Goal: Task Accomplishment & Management: Complete application form

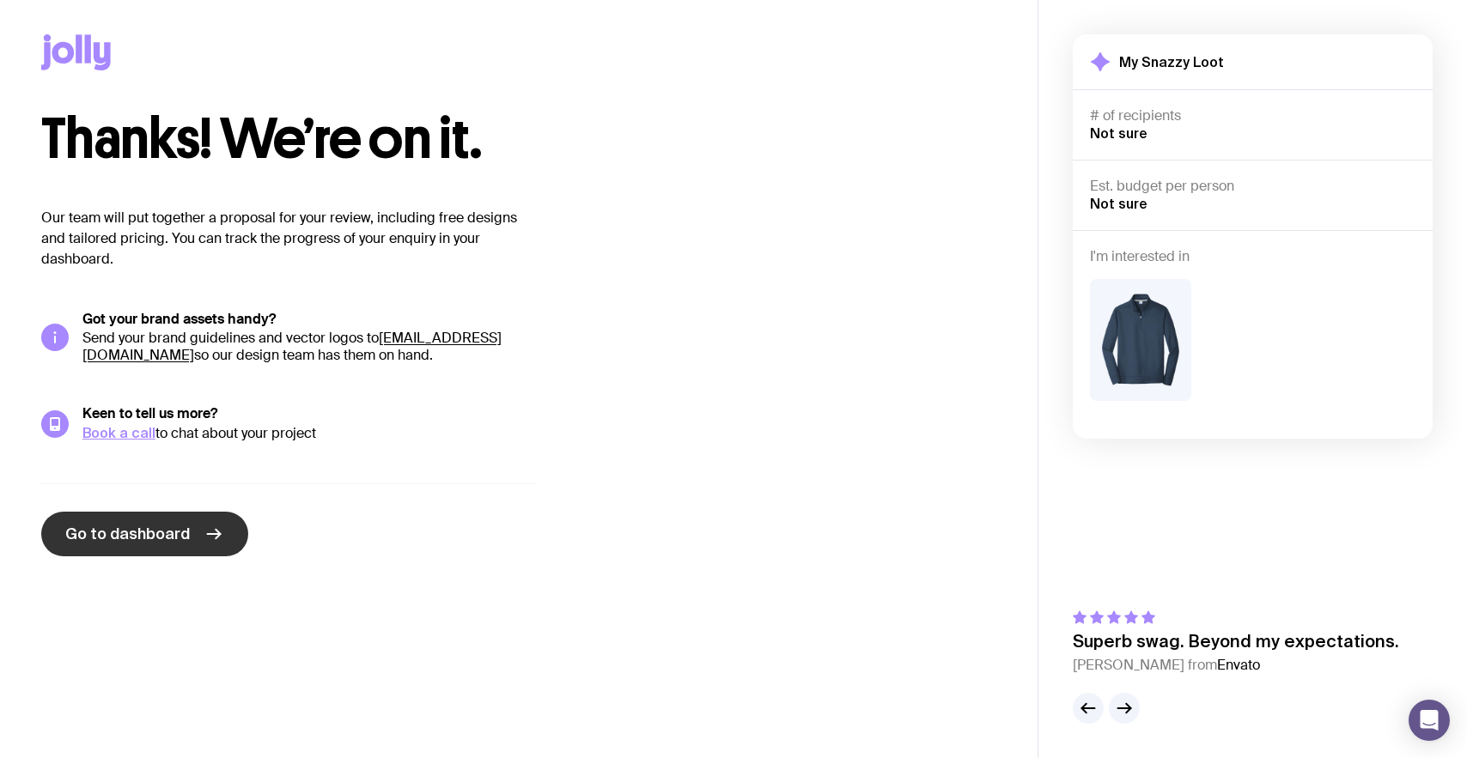
click at [110, 531] on span "Go to dashboard" at bounding box center [127, 534] width 125 height 21
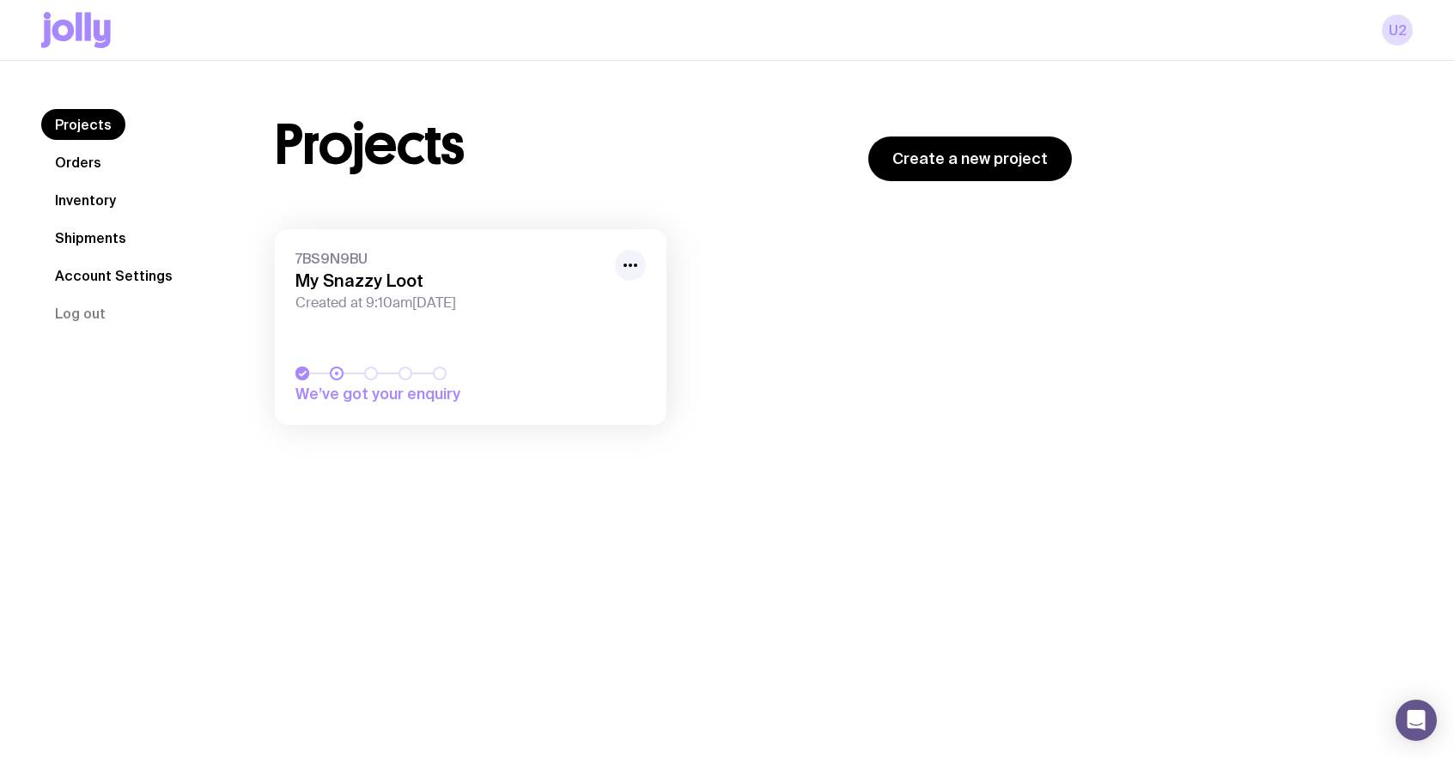
click at [89, 274] on link "Account Settings" at bounding box center [113, 275] width 145 height 31
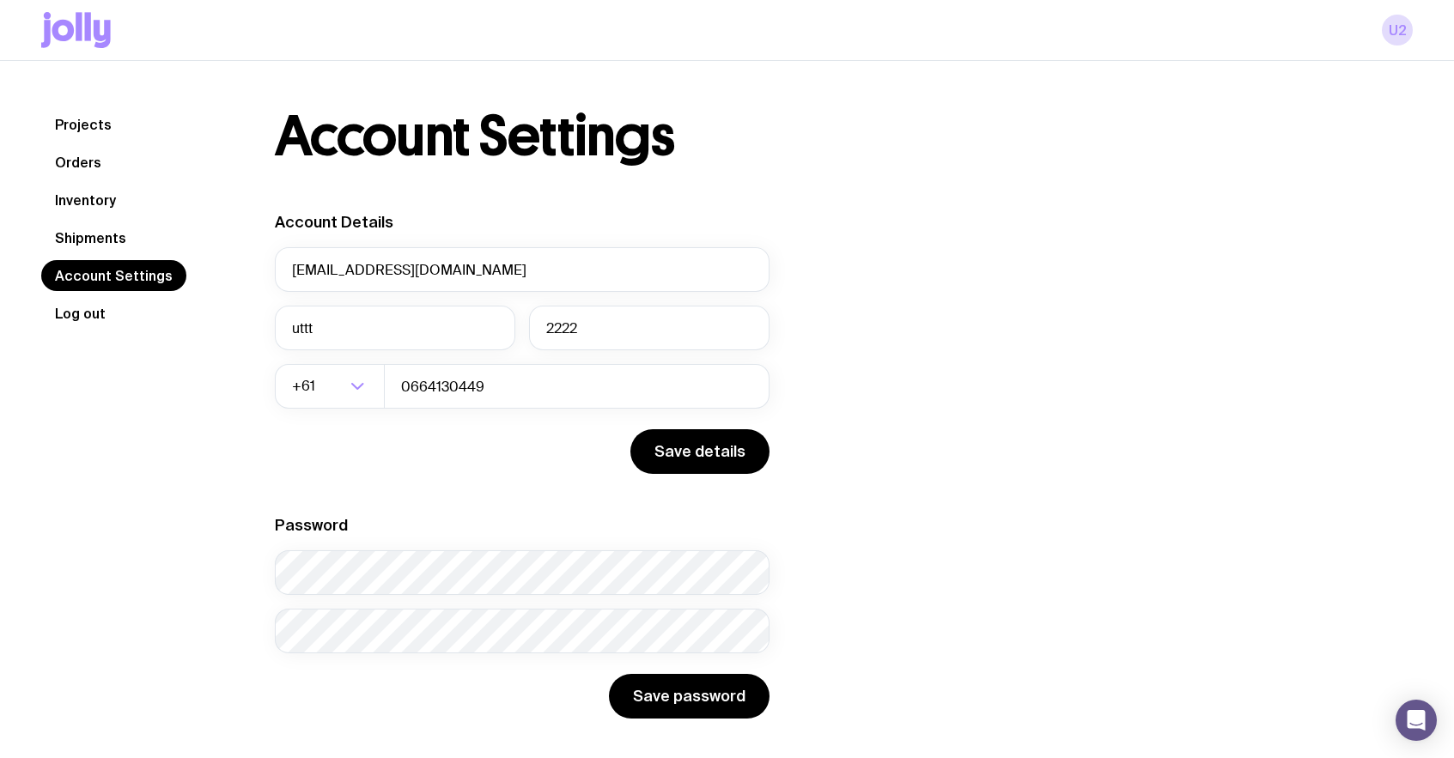
click at [93, 314] on button "Log out" at bounding box center [80, 313] width 78 height 31
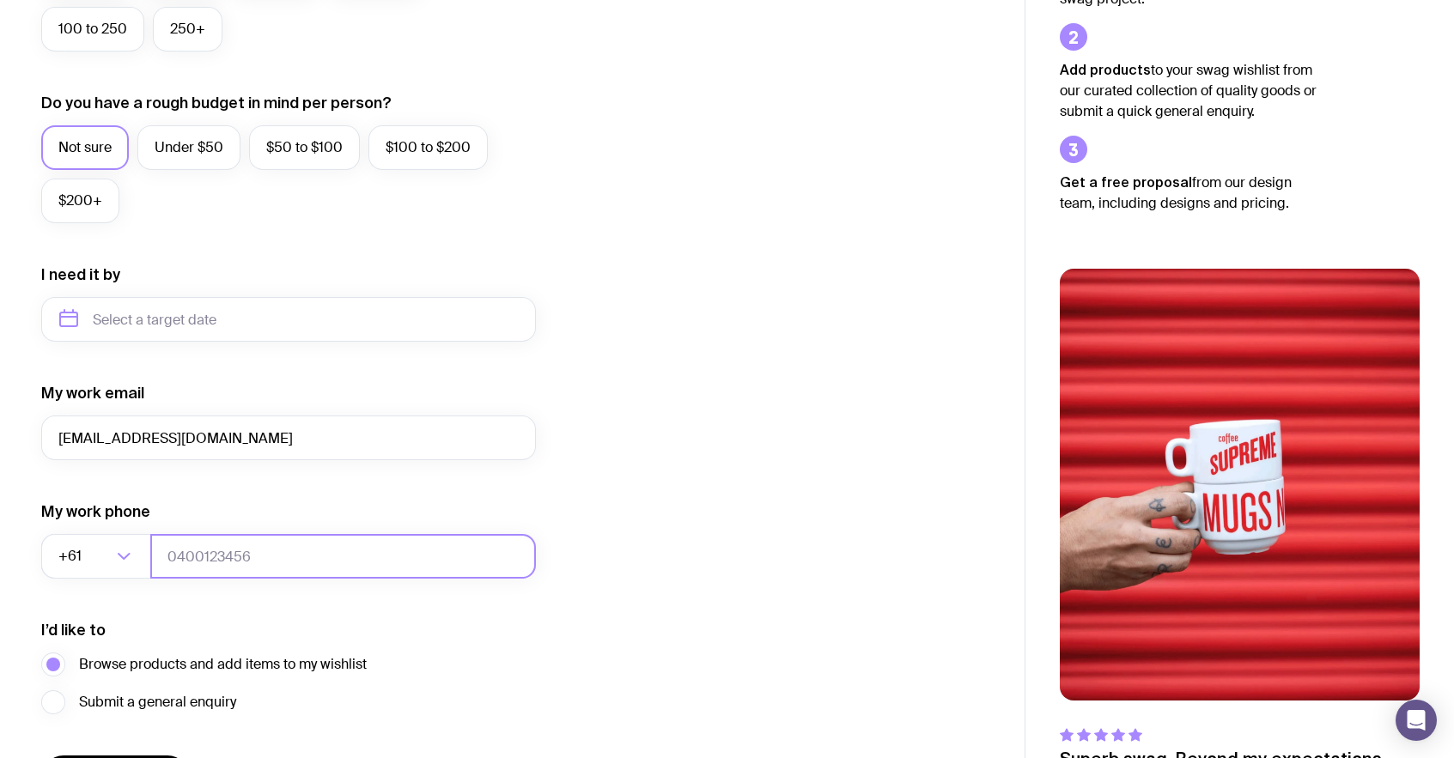
scroll to position [630, 0]
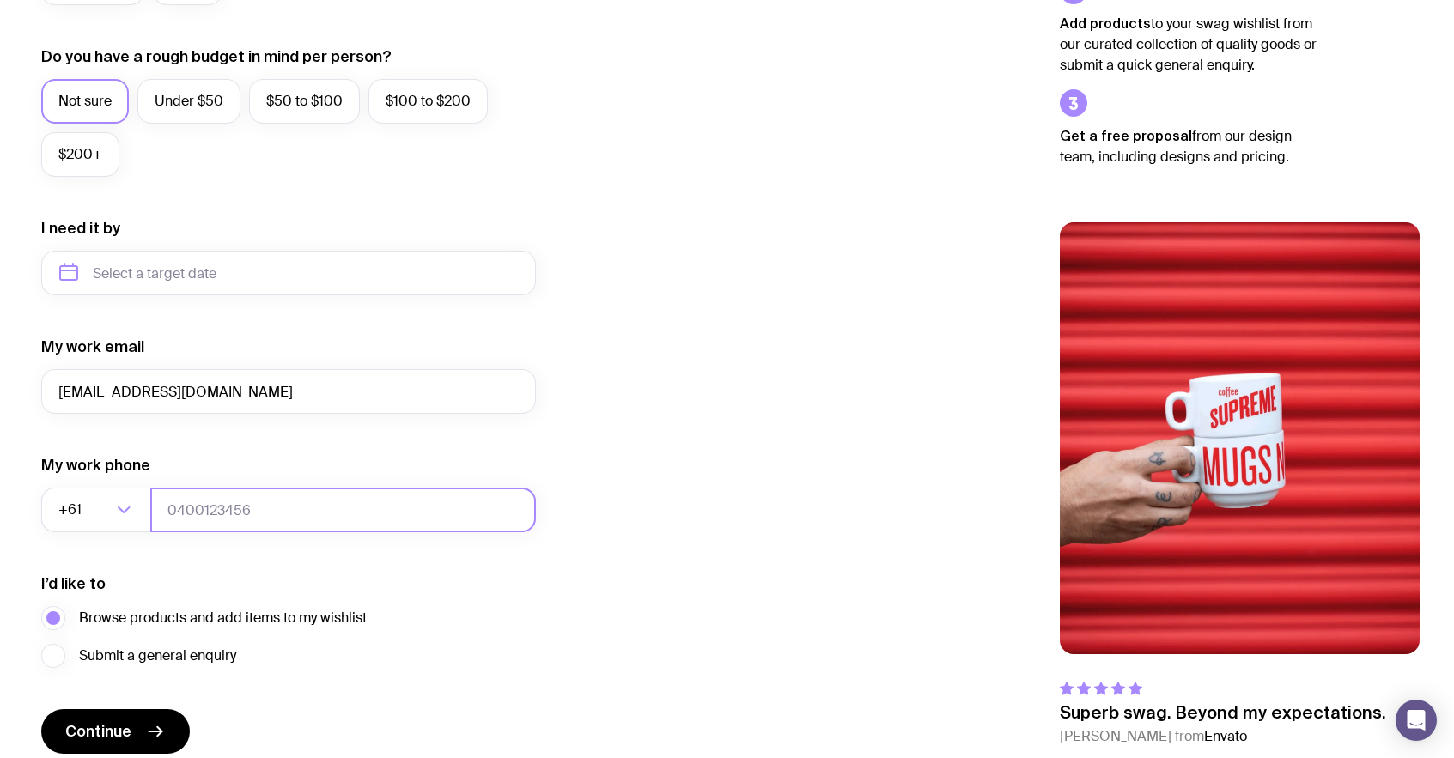
type input "ut3@gmail.com"
click at [221, 518] on input "tel" at bounding box center [343, 510] width 386 height 45
type input "0664130449"
click at [102, 721] on span "Continue" at bounding box center [98, 731] width 66 height 21
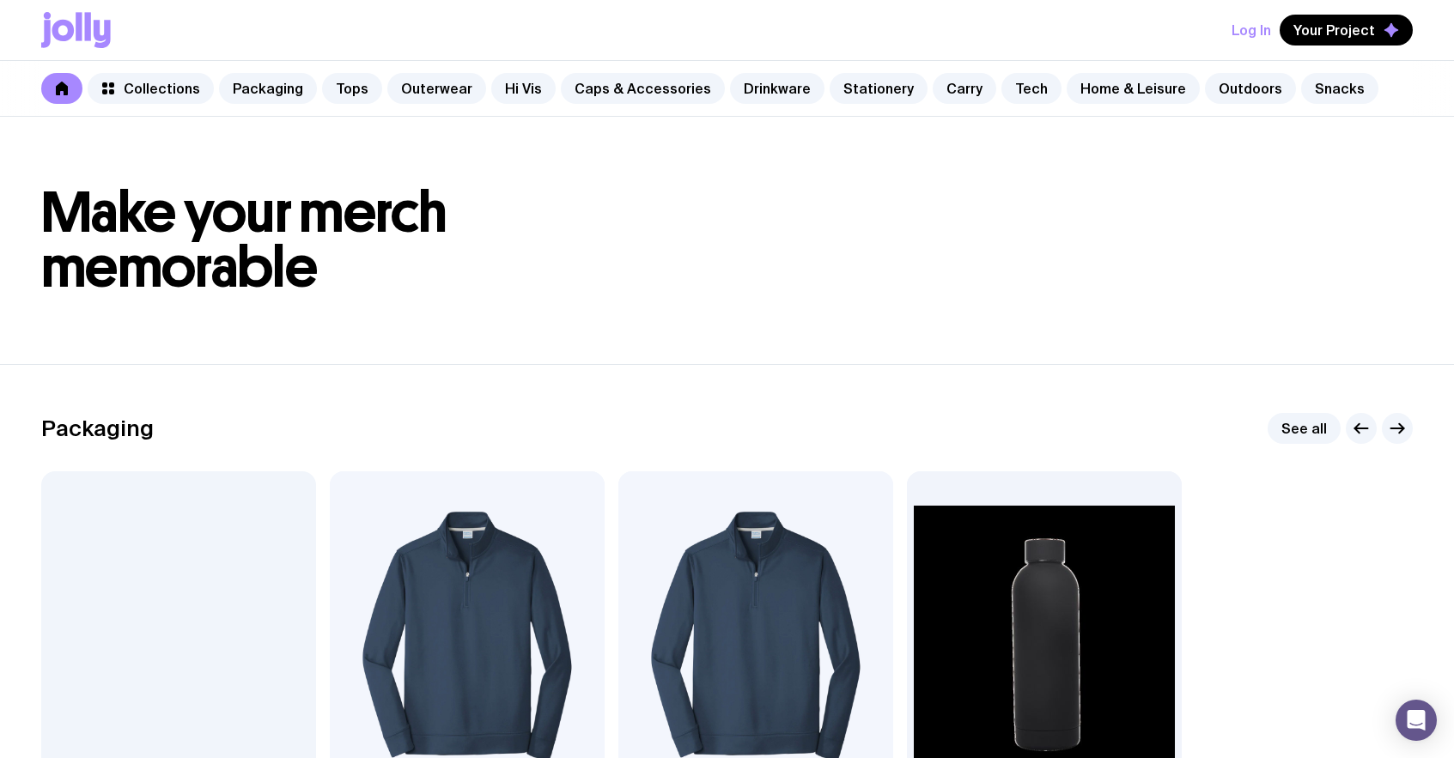
click at [1256, 27] on button "Log In" at bounding box center [1252, 30] width 40 height 31
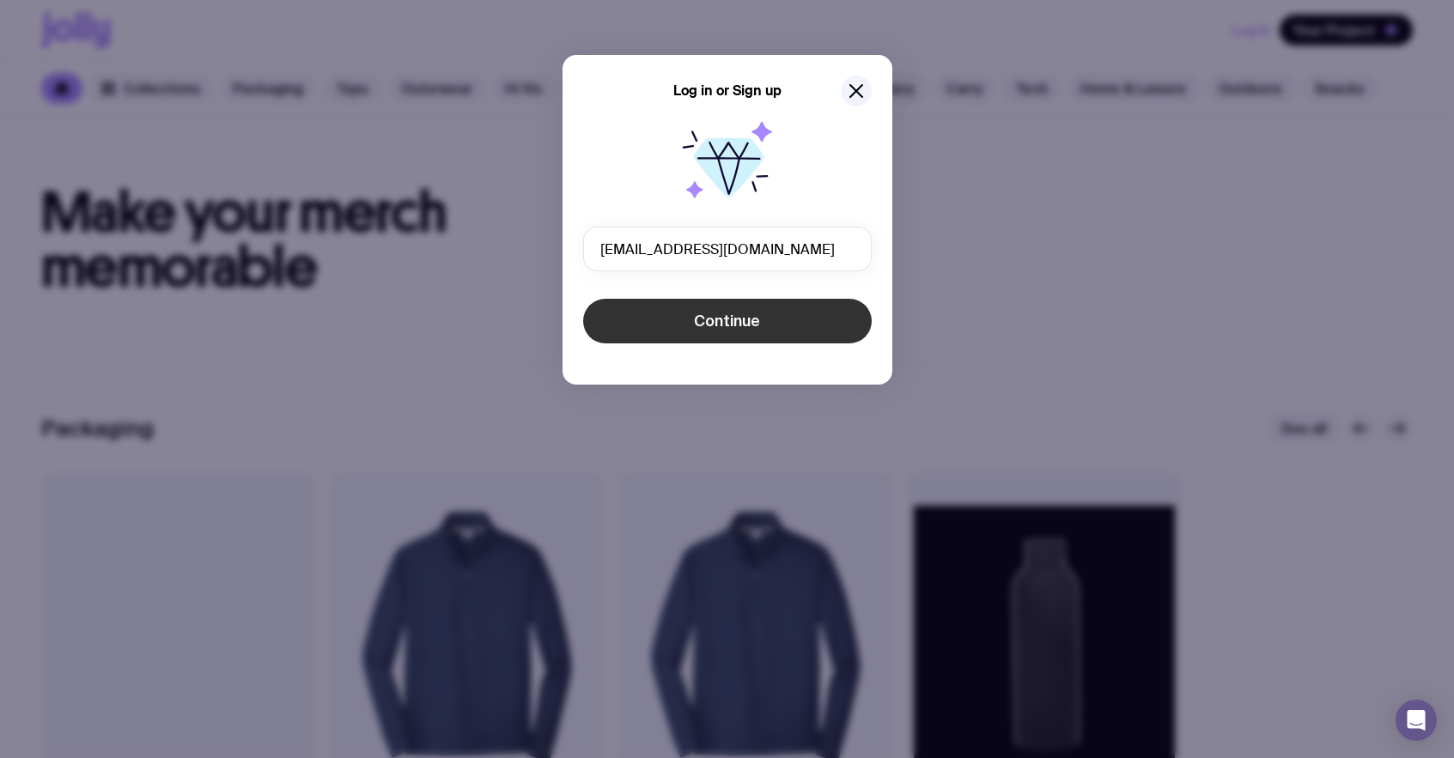
click at [710, 321] on span "Continue" at bounding box center [727, 321] width 66 height 21
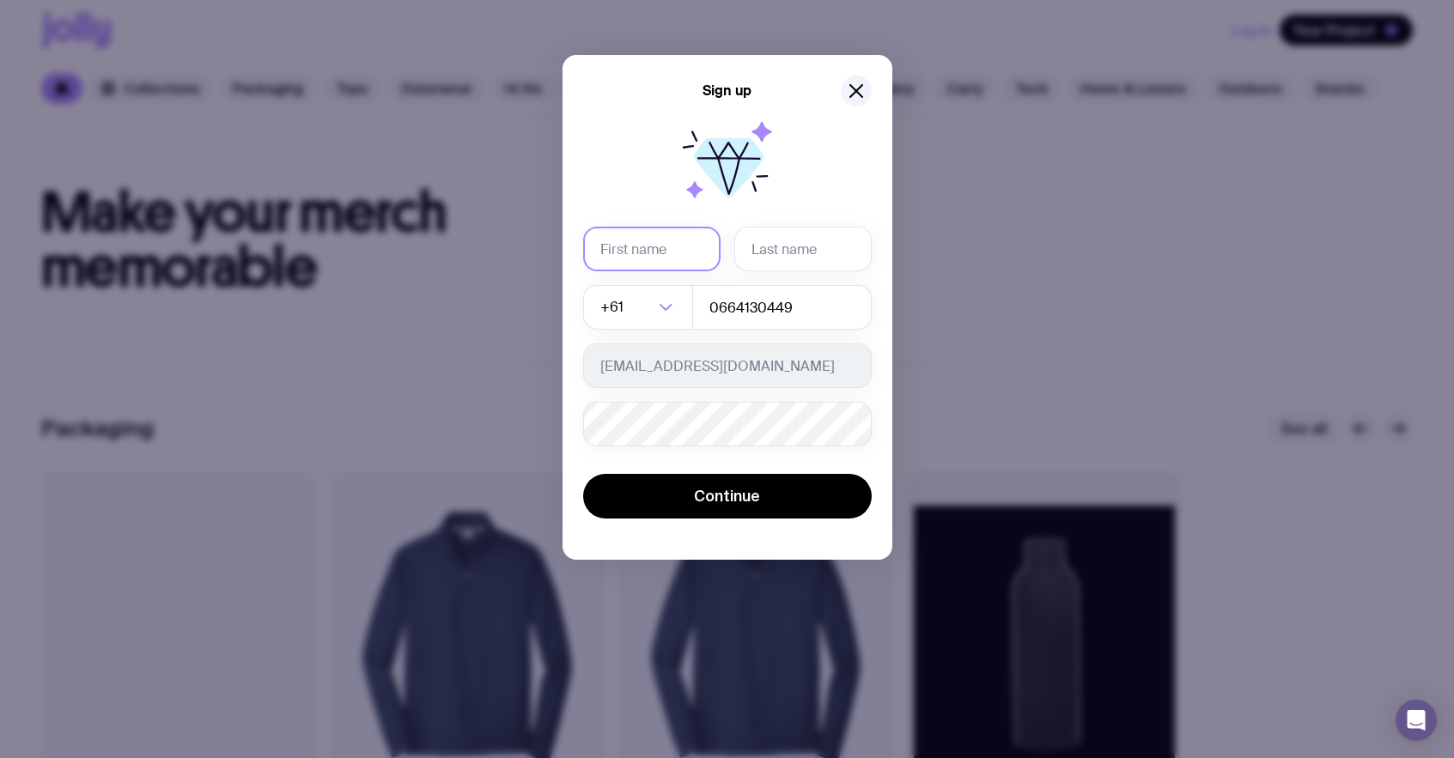
click at [667, 264] on input "text" at bounding box center [651, 249] width 137 height 45
type input "ut"
click at [815, 261] on input "text" at bounding box center [802, 249] width 137 height 45
type input "3333"
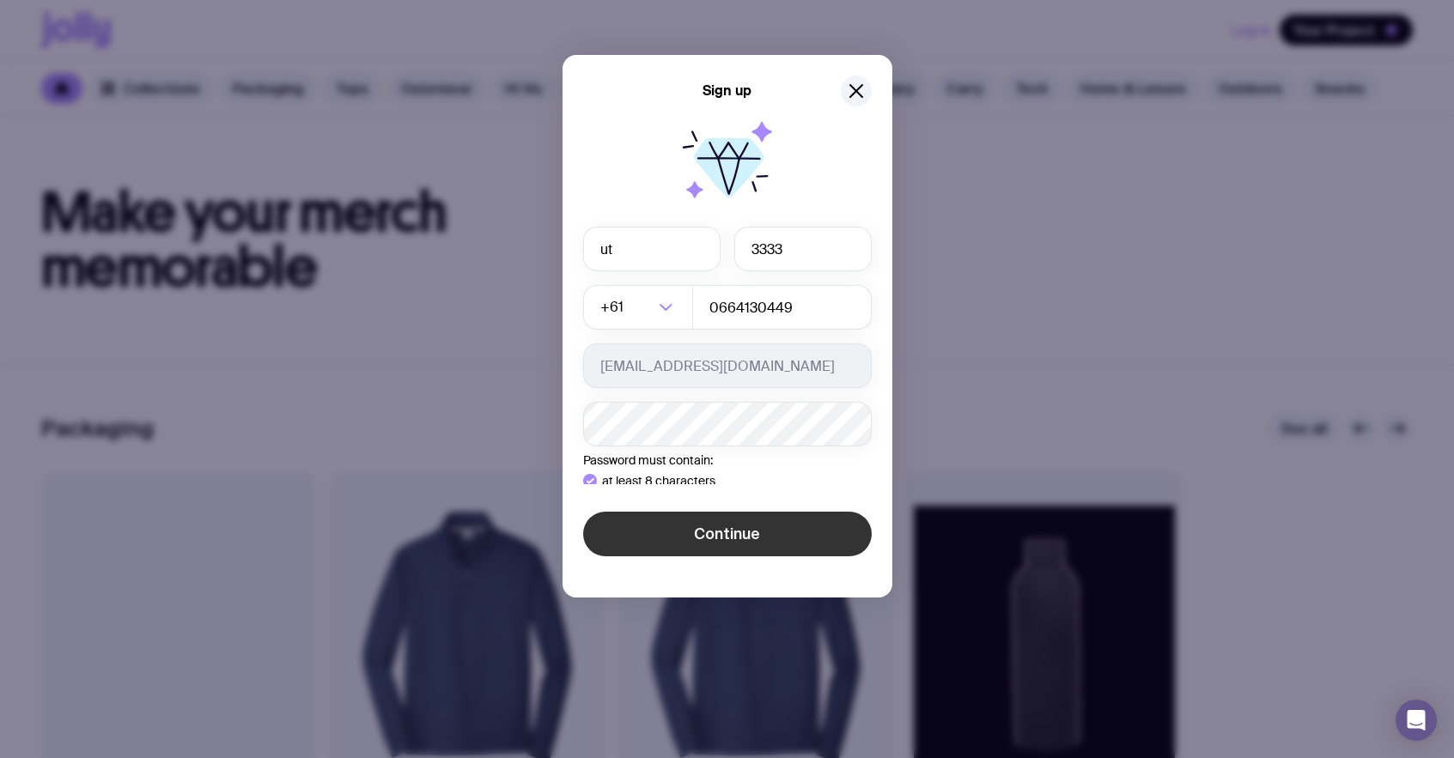
click at [629, 629] on div "Sign up ut 3333 +61 Loading... 0664130449 ut3@gmail.com Password must contain: …" at bounding box center [727, 379] width 1454 height 758
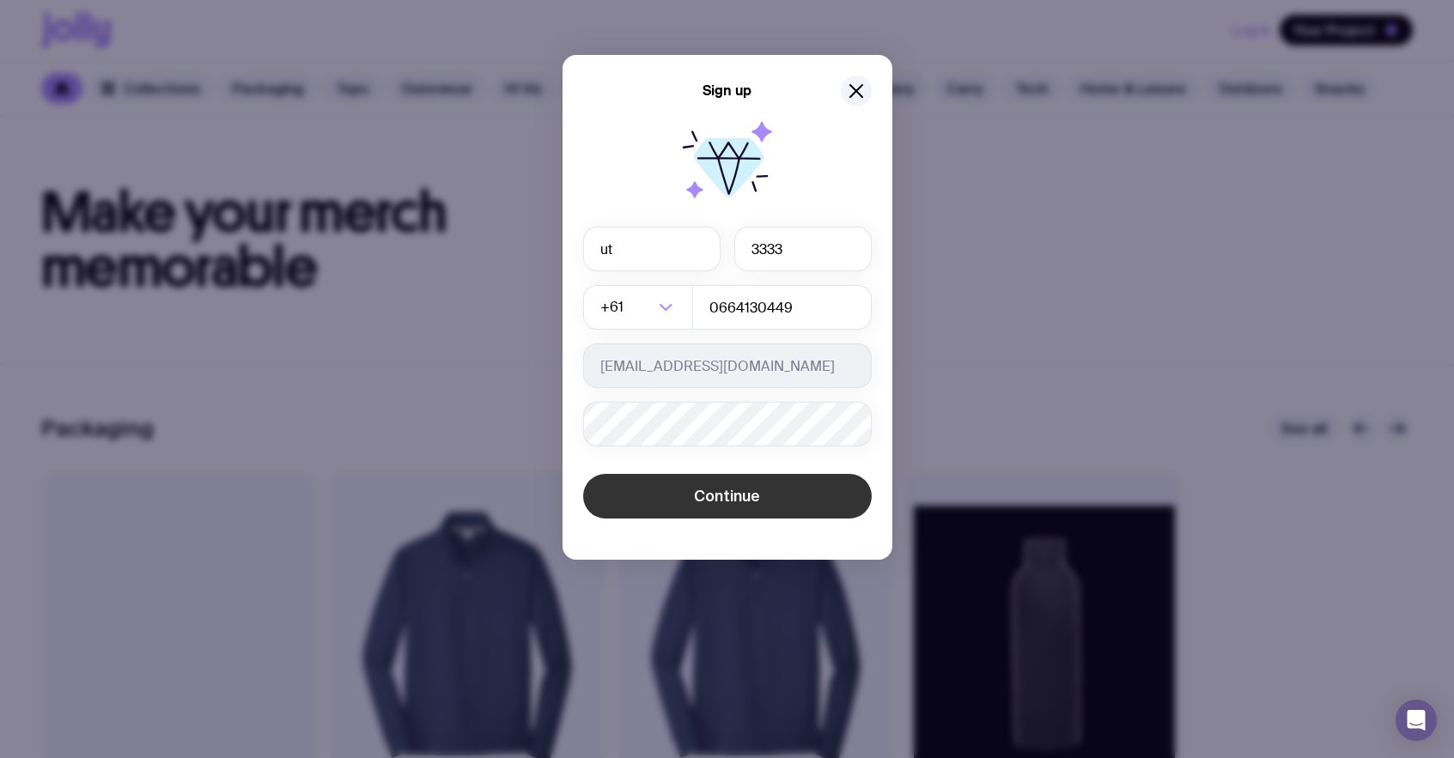
click at [689, 479] on button "Continue" at bounding box center [727, 496] width 289 height 45
